Goal: Information Seeking & Learning: Learn about a topic

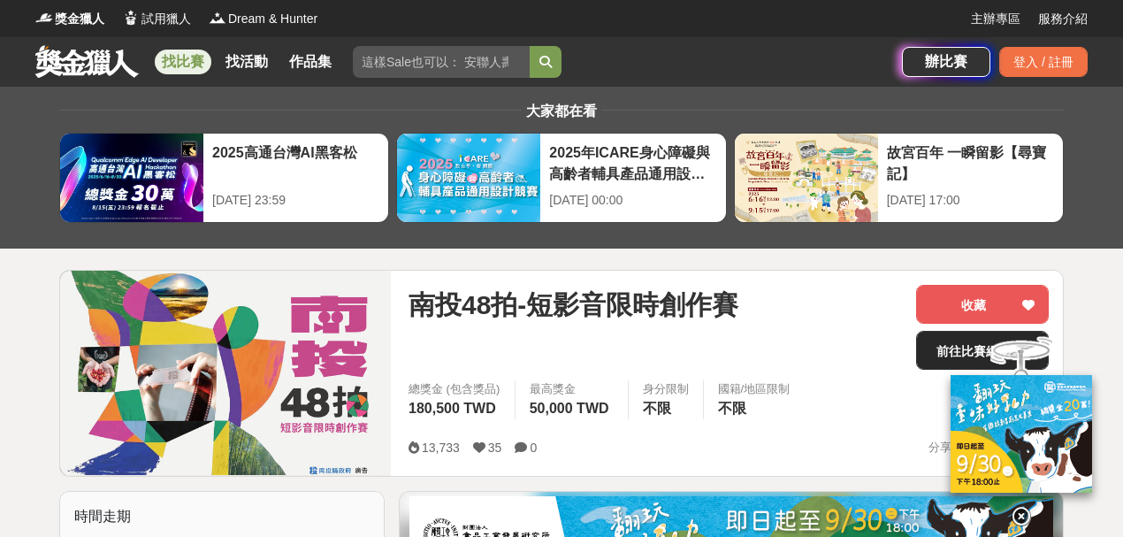
click at [929, 350] on link "前往比賽網站" at bounding box center [982, 350] width 133 height 39
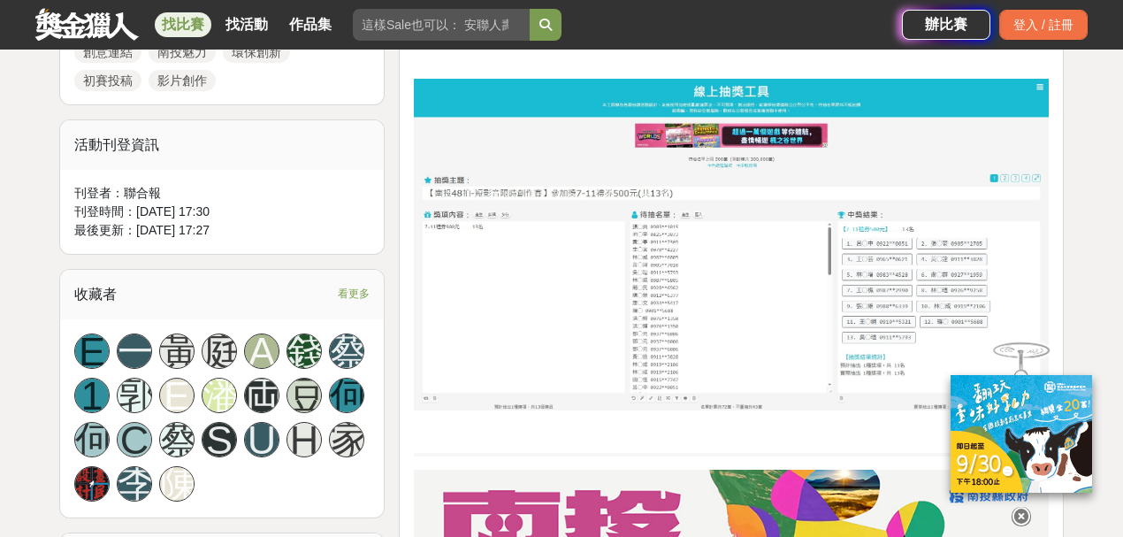
scroll to position [1002, 0]
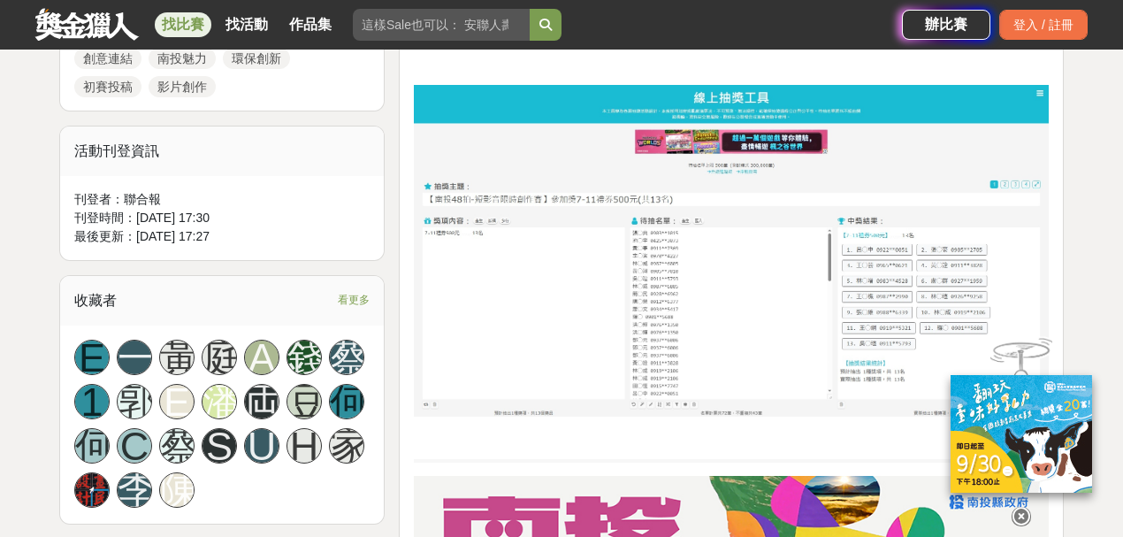
click at [356, 290] on span "看更多" at bounding box center [354, 299] width 32 height 19
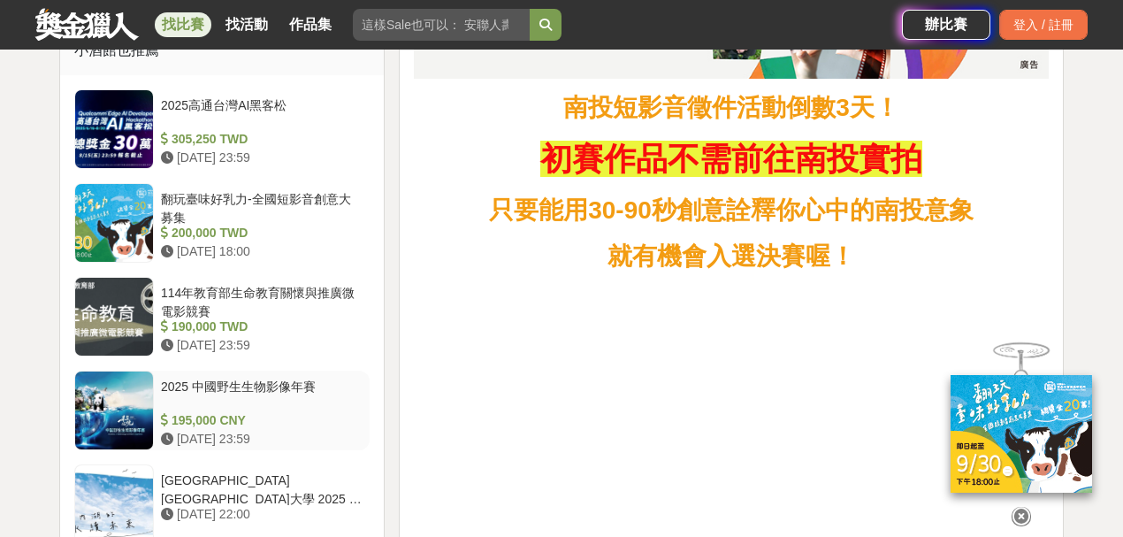
scroll to position [1592, 0]
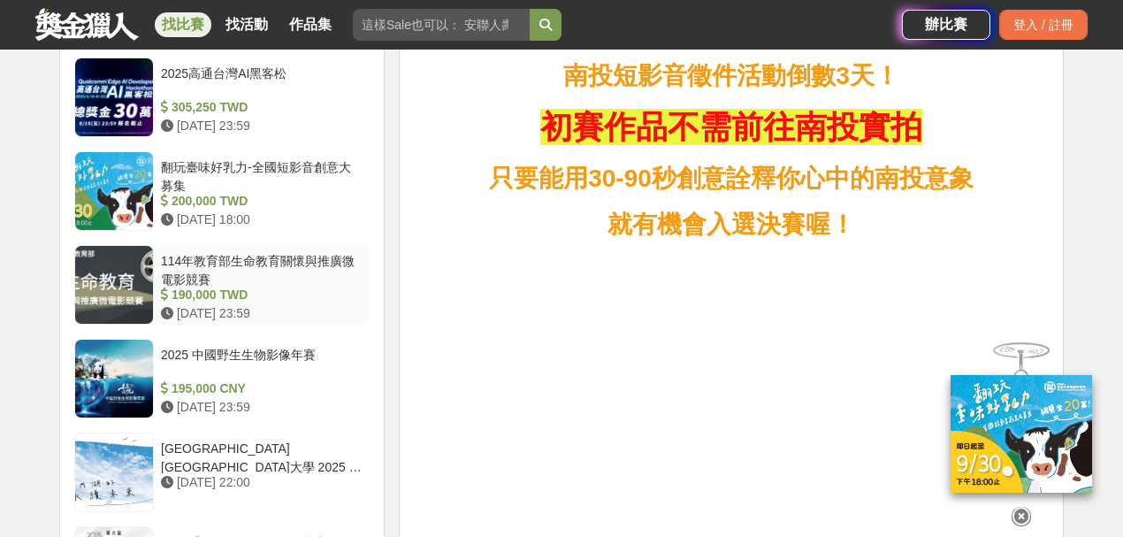
click at [256, 252] on div "114年教育部生命教育關懷與推廣微電影競賽" at bounding box center [262, 269] width 202 height 34
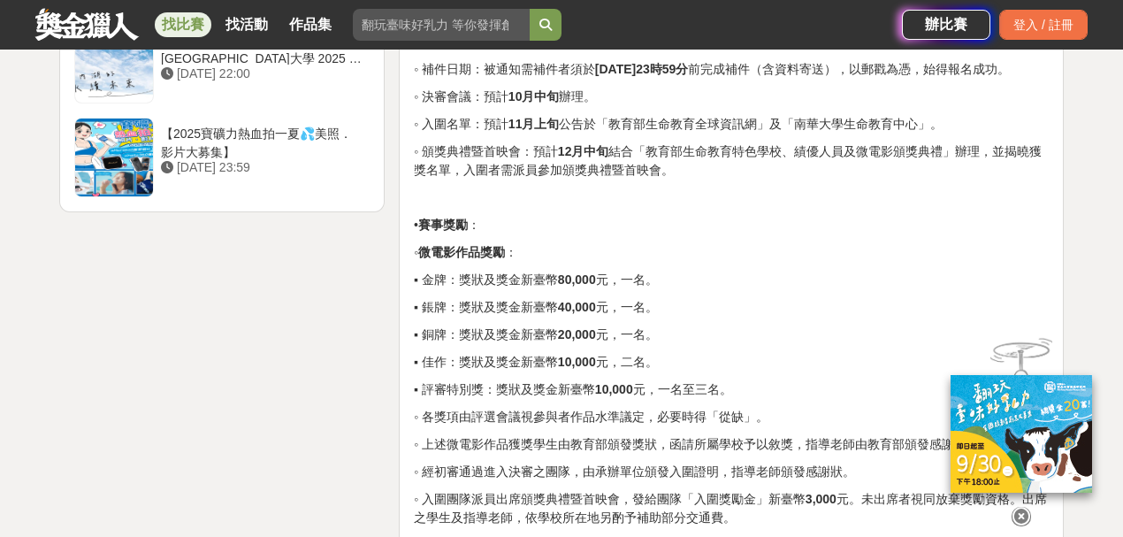
scroll to position [2653, 0]
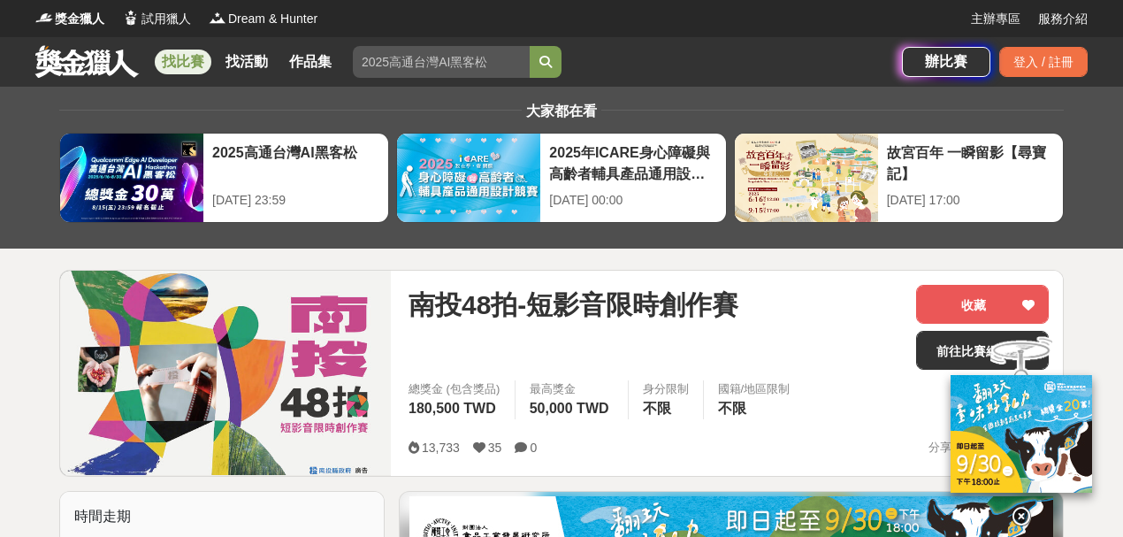
click at [200, 59] on link "找比賽" at bounding box center [183, 62] width 57 height 25
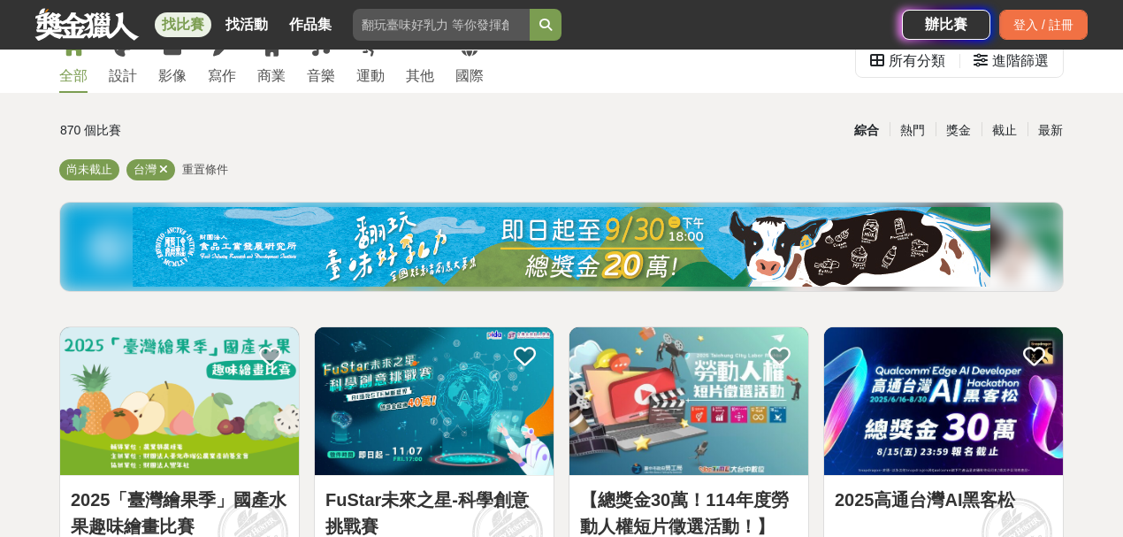
scroll to position [58, 0]
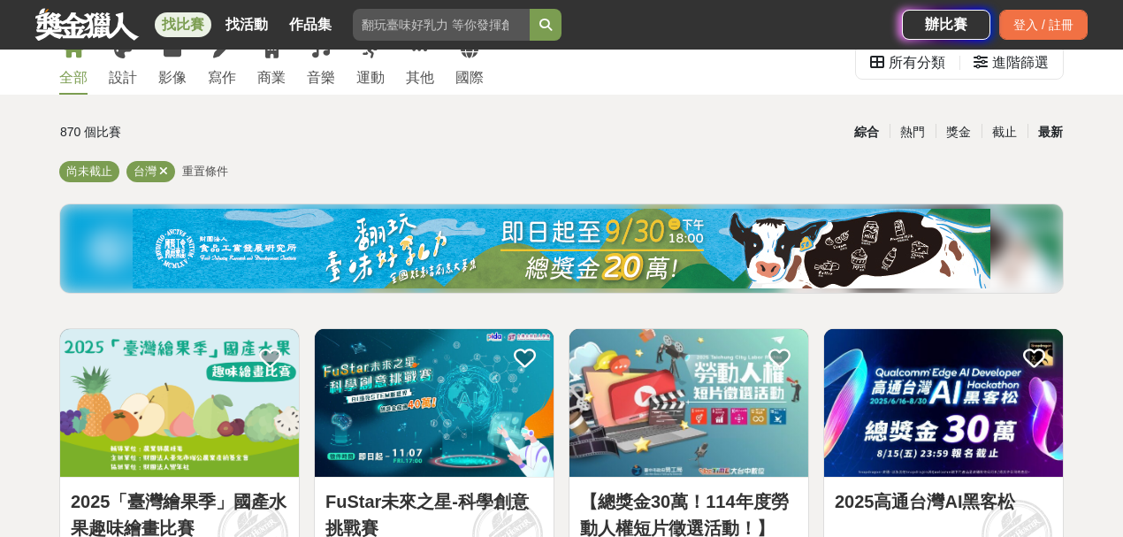
click at [1047, 136] on div "最新" at bounding box center [1051, 132] width 46 height 31
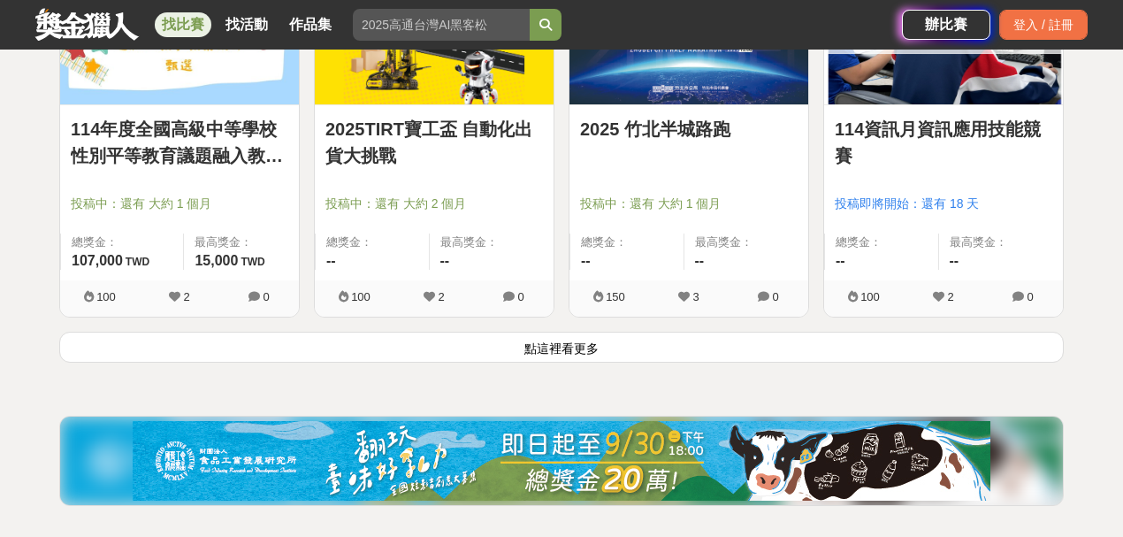
scroll to position [2476, 0]
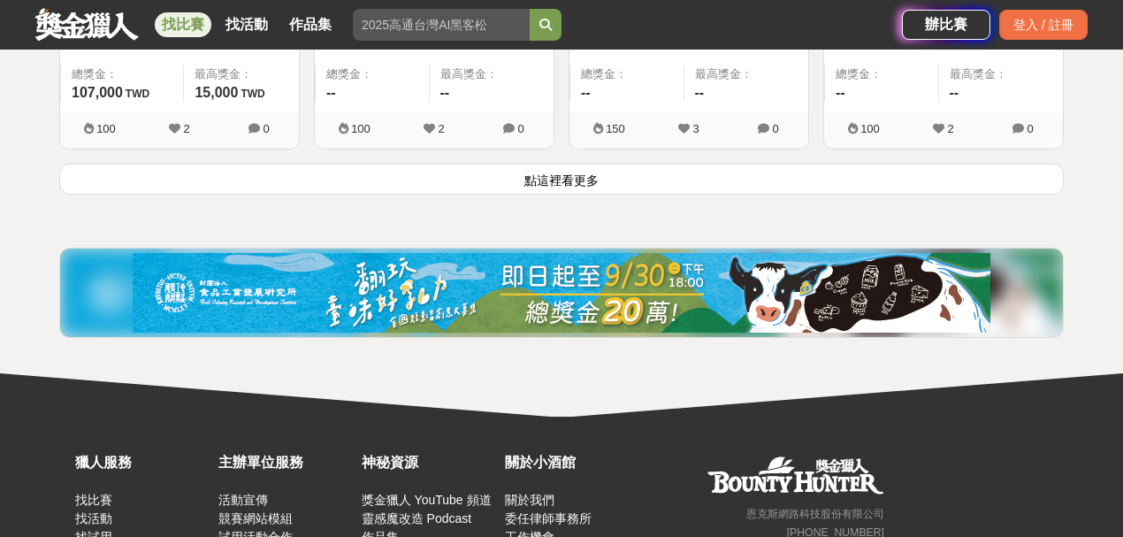
click at [800, 177] on button "點這裡看更多" at bounding box center [561, 179] width 1005 height 31
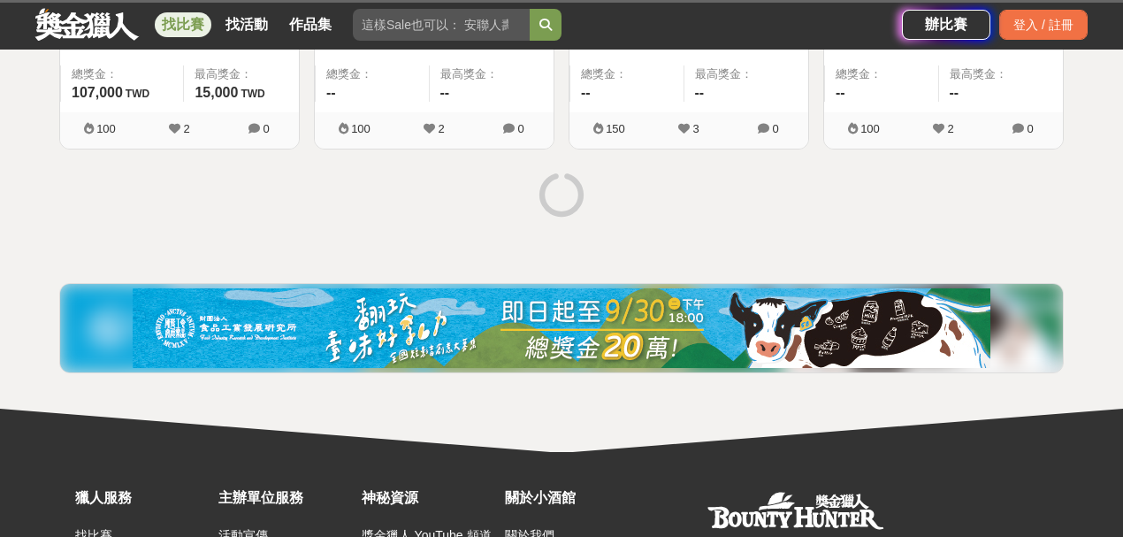
click at [802, 179] on div at bounding box center [561, 197] width 1019 height 66
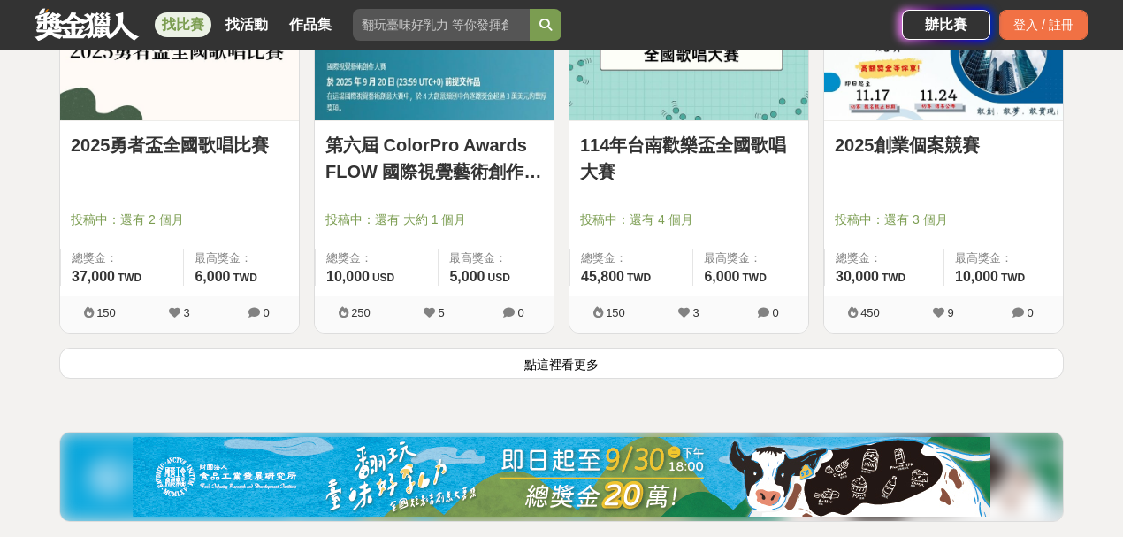
scroll to position [4658, 0]
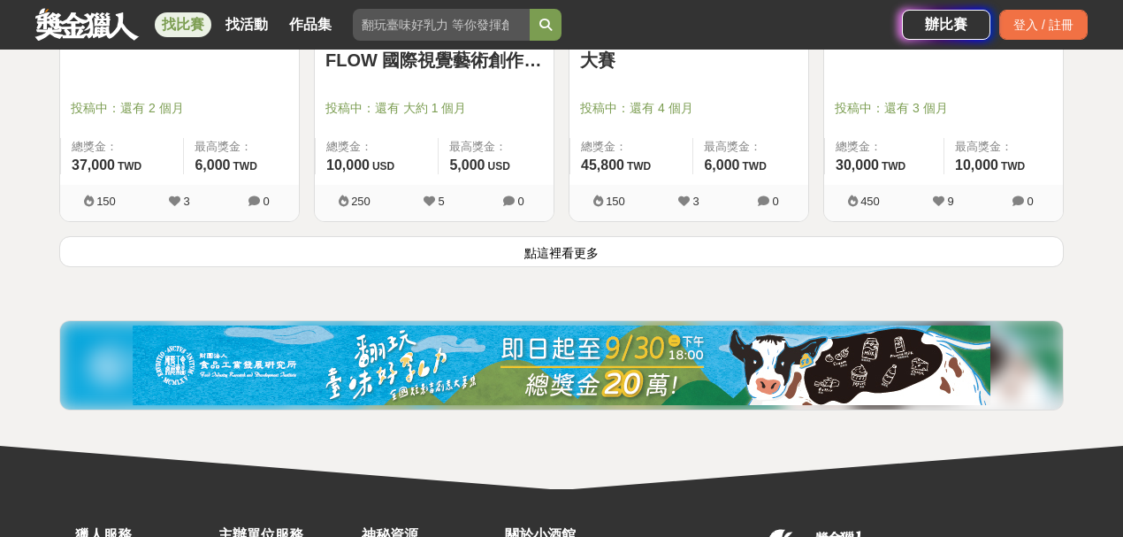
click at [444, 246] on button "點這裡看更多" at bounding box center [561, 251] width 1005 height 31
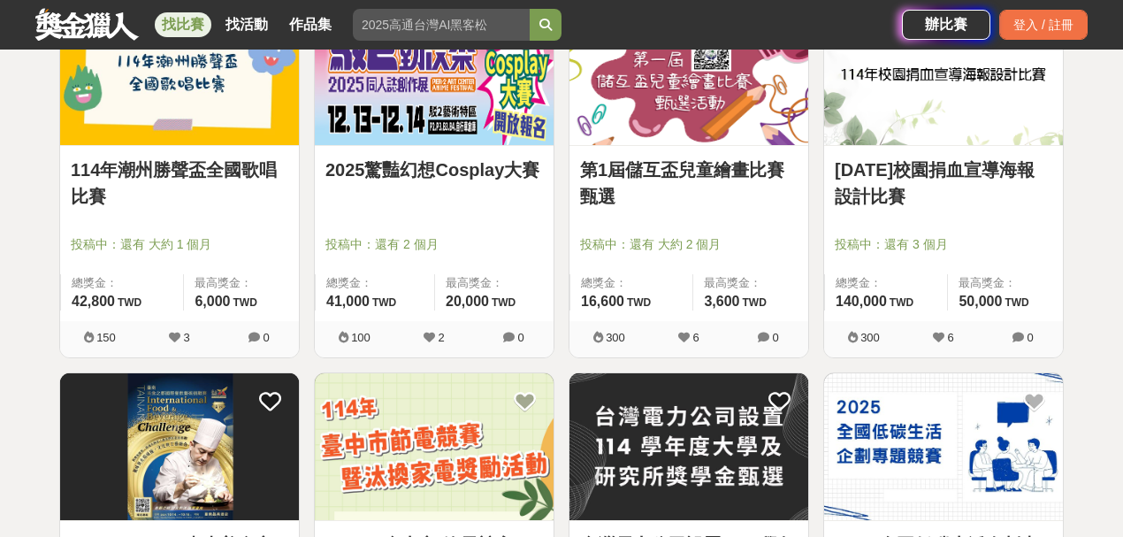
scroll to position [5778, 0]
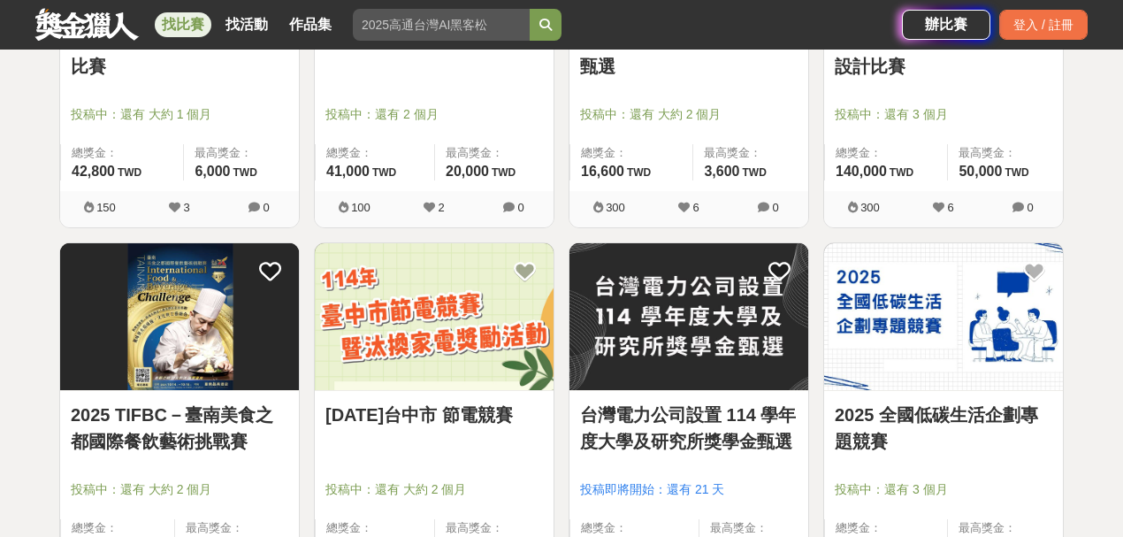
click at [448, 312] on img at bounding box center [434, 317] width 239 height 148
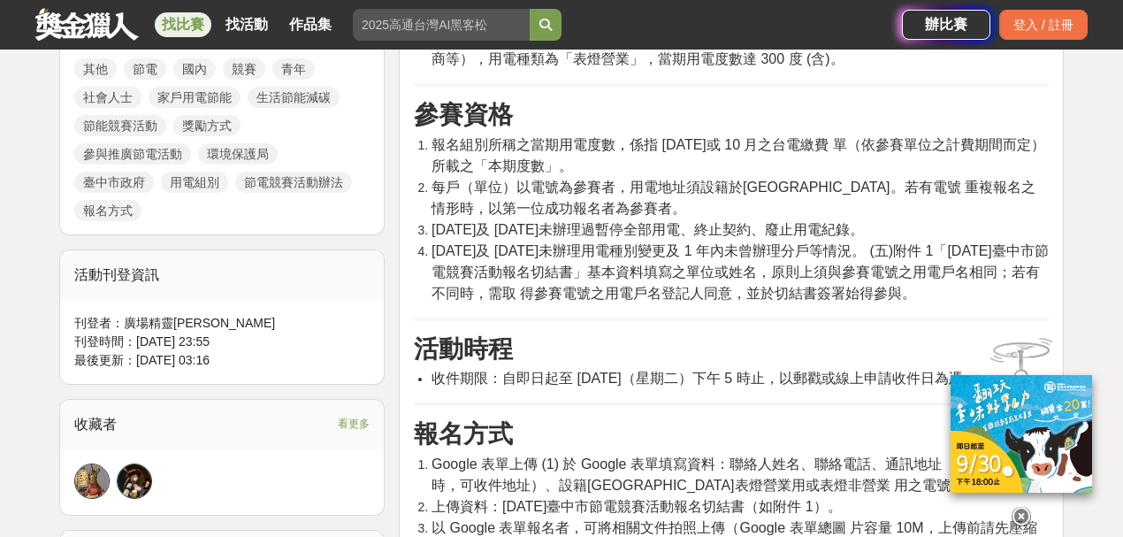
scroll to position [1120, 0]
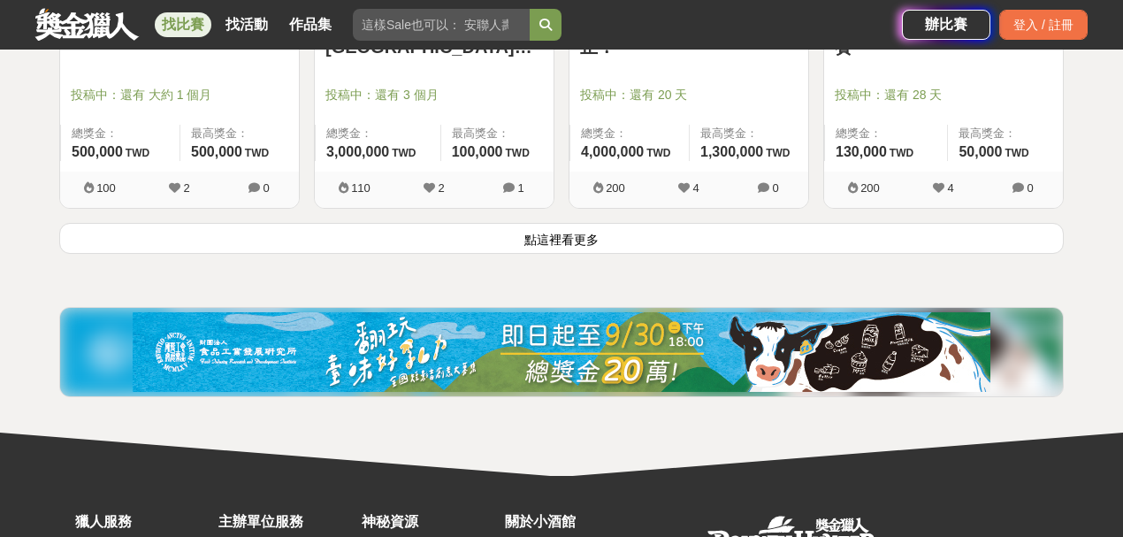
scroll to position [6957, 0]
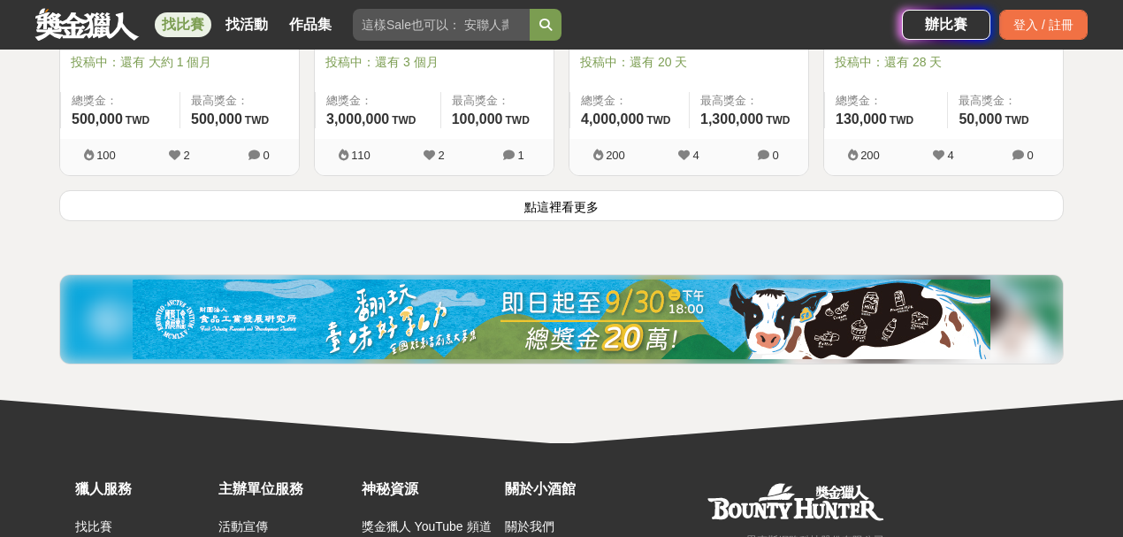
click at [285, 190] on button "點這裡看更多" at bounding box center [561, 205] width 1005 height 31
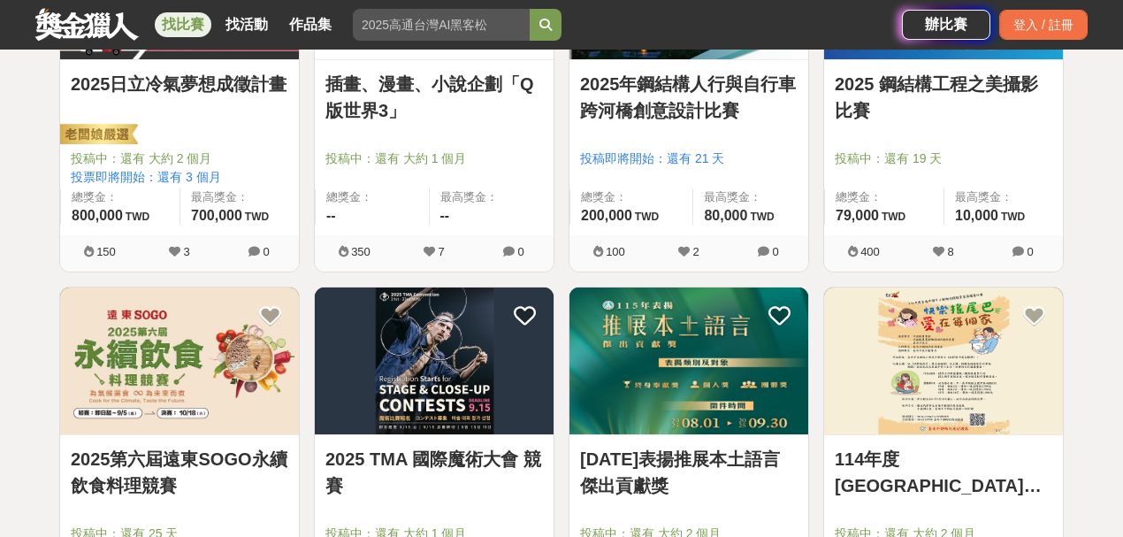
scroll to position [7783, 0]
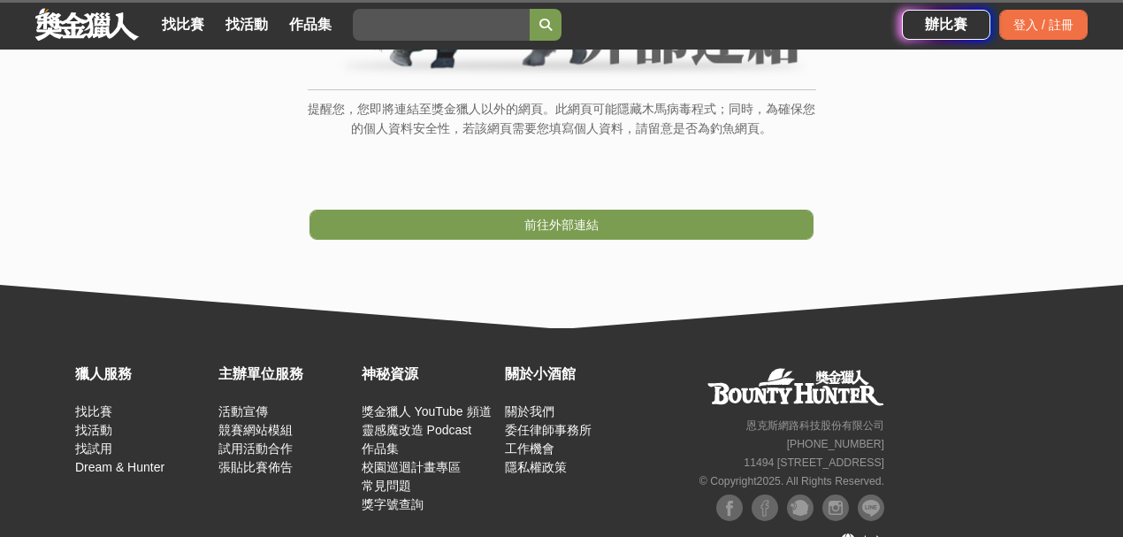
scroll to position [295, 0]
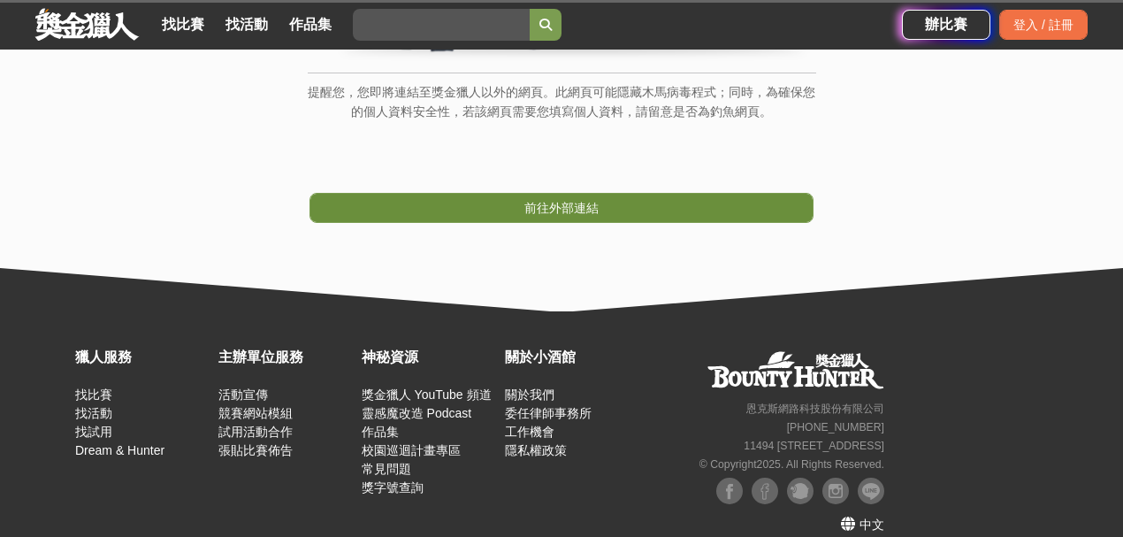
click at [753, 214] on link "前往外部連結" at bounding box center [562, 208] width 504 height 30
